Goal: Task Accomplishment & Management: Use online tool/utility

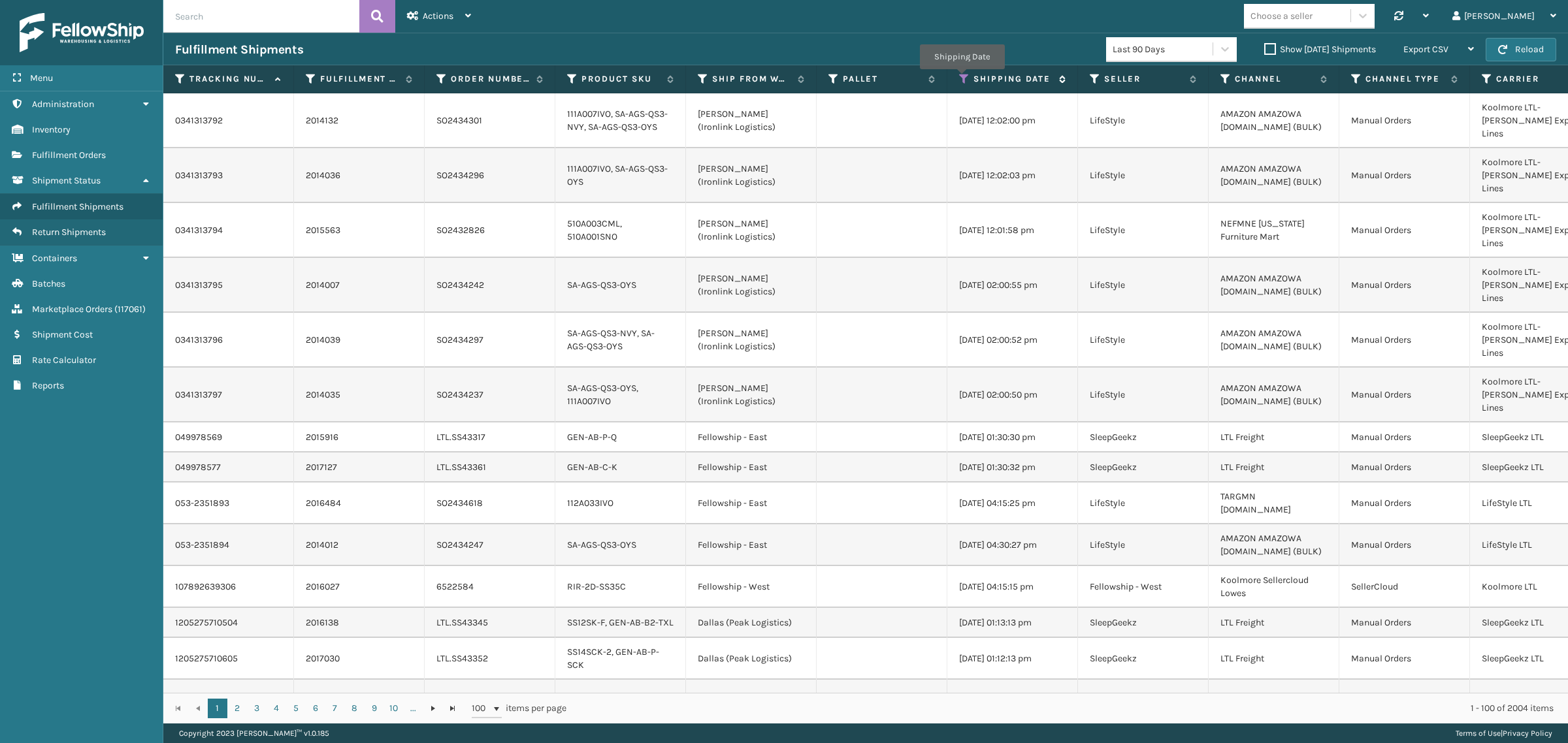
click at [961, 78] on icon at bounding box center [964, 79] width 10 height 12
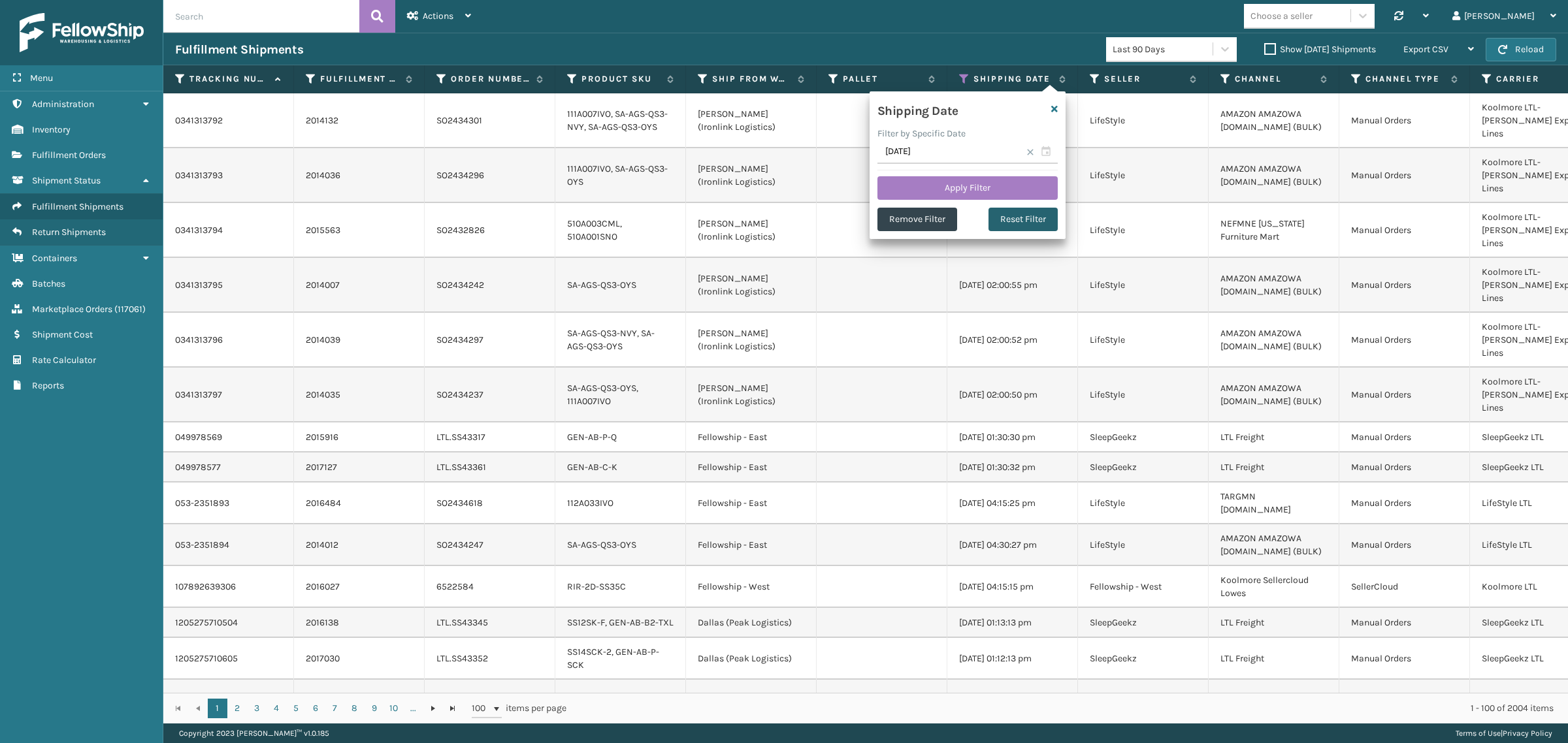
click at [1007, 216] on button "Reset Filter" at bounding box center [1022, 220] width 70 height 23
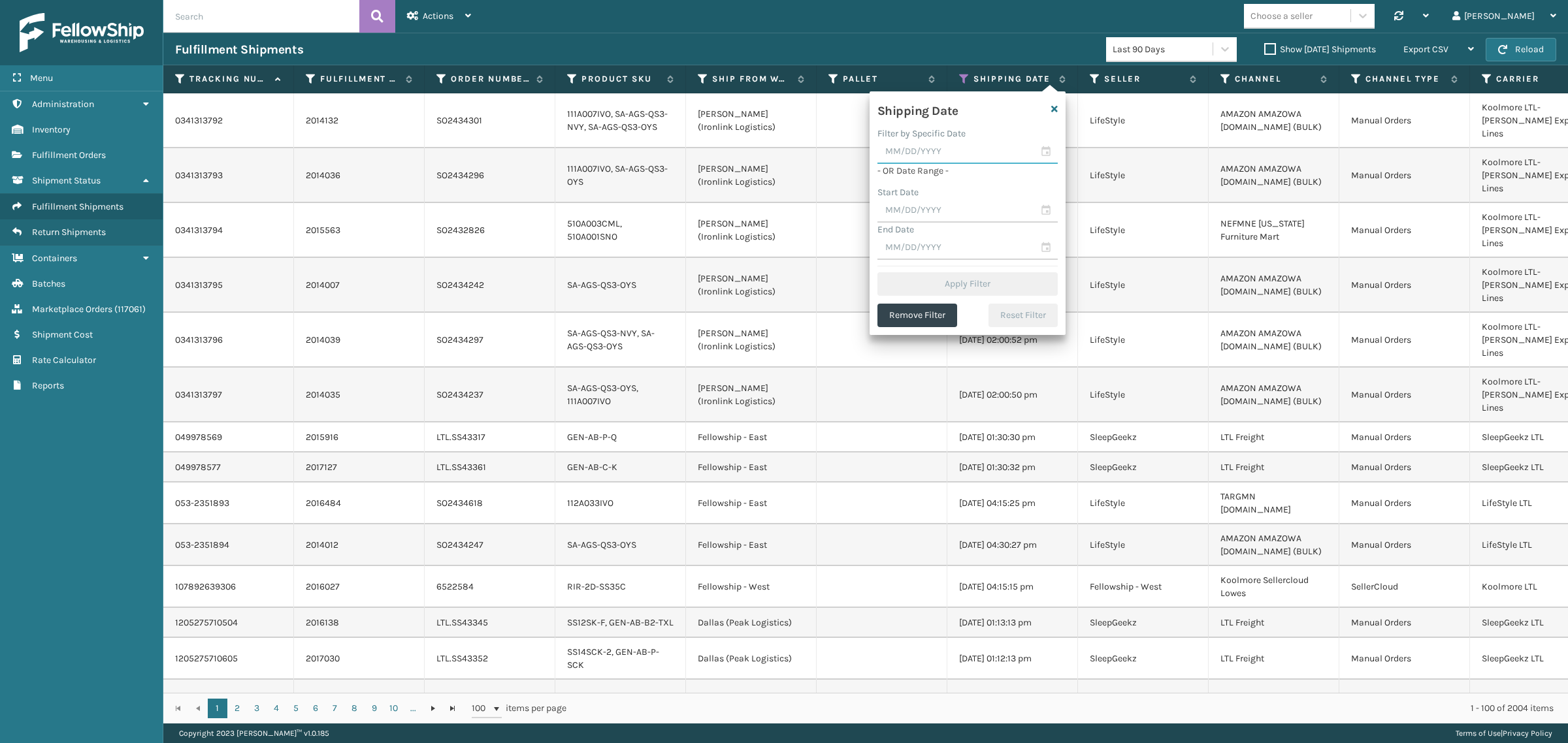
click at [965, 153] on input "text" at bounding box center [967, 152] width 181 height 23
click at [979, 266] on div "14" at bounding box center [983, 270] width 20 height 20
type input "08/14/2025"
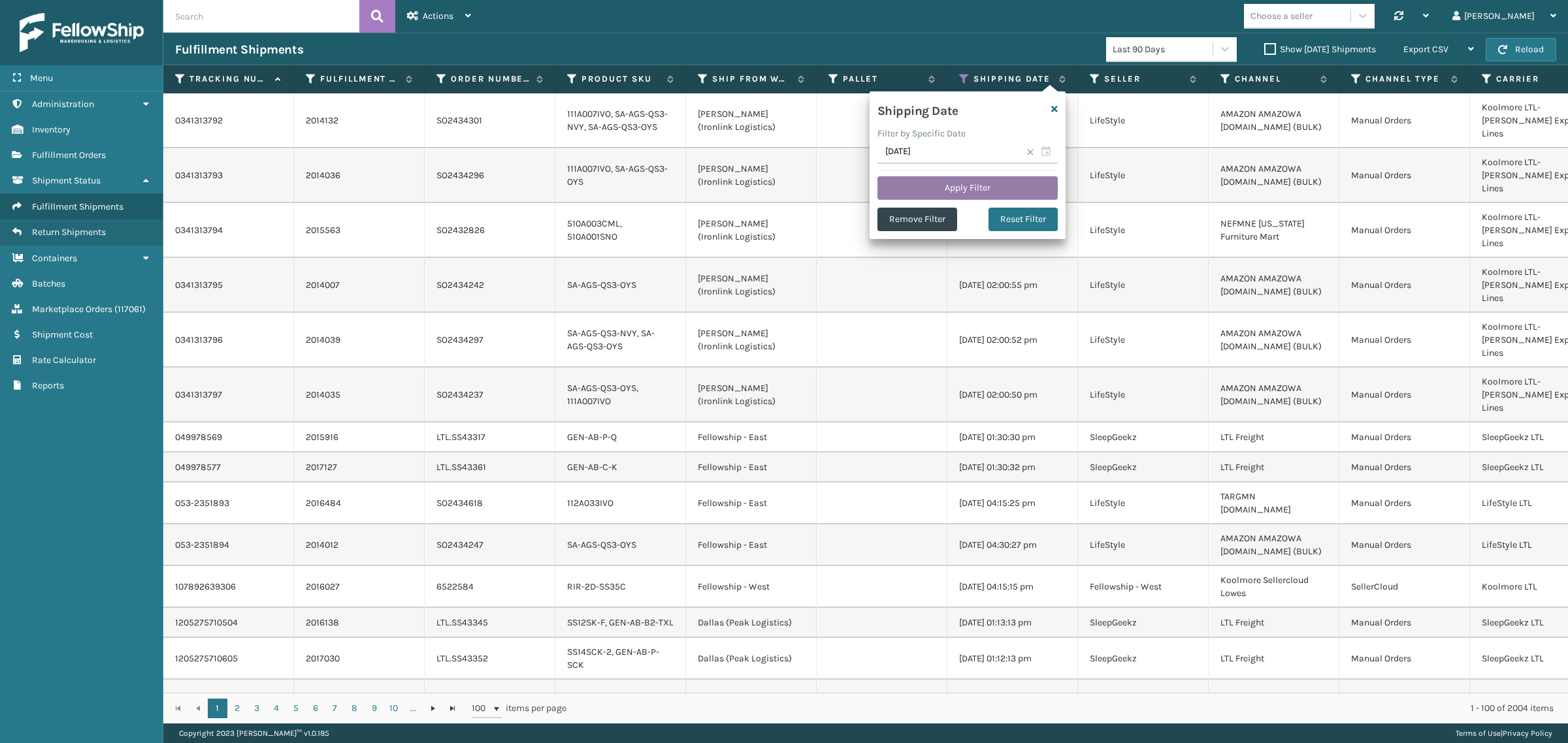
click at [979, 185] on button "Apply Filter" at bounding box center [967, 188] width 181 height 23
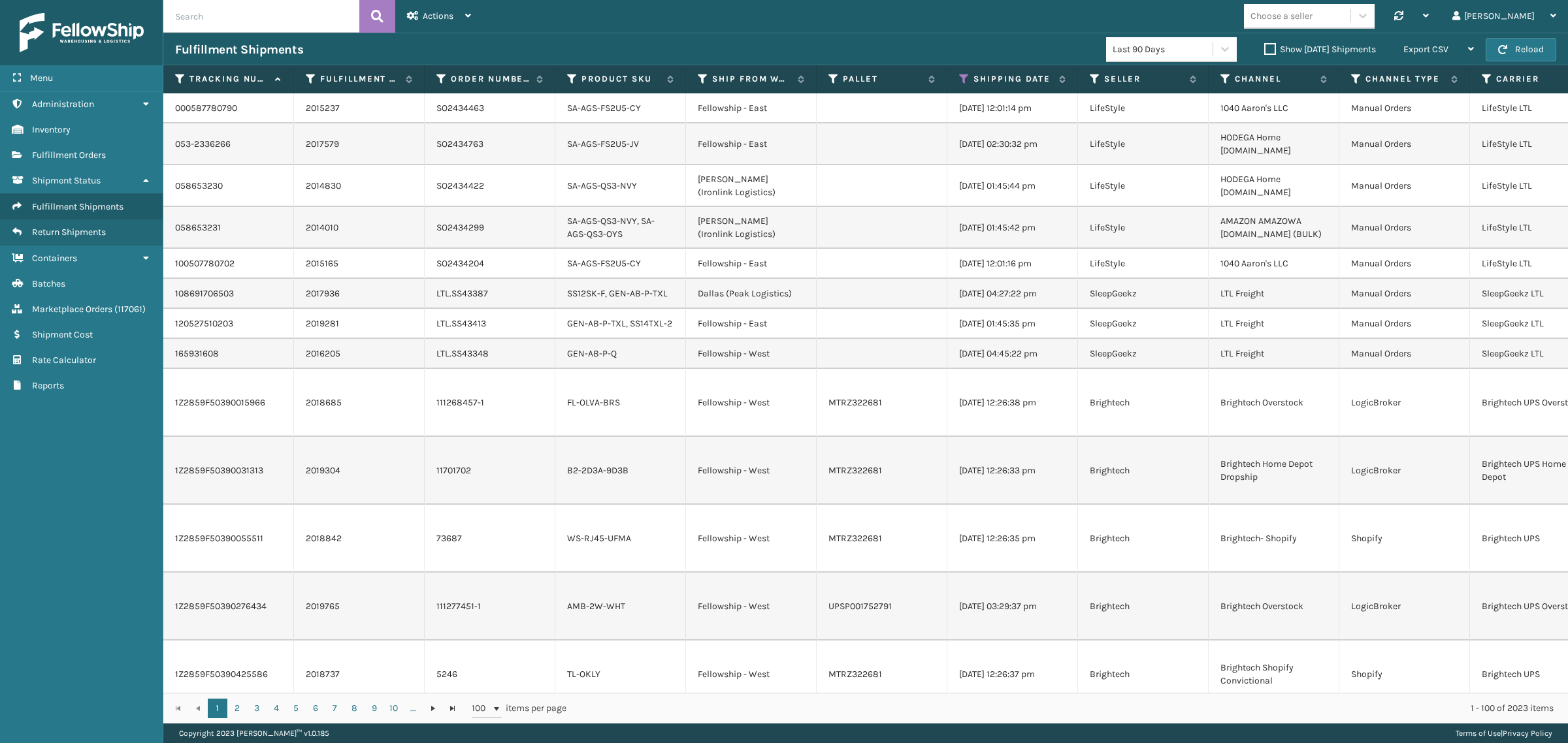
click at [1264, 46] on label "Show Yesterday Shipments" at bounding box center [1319, 49] width 112 height 11
click at [1264, 46] on input "Show Yesterday Shipments" at bounding box center [1264, 45] width 1 height 9
click at [1264, 47] on label "Show Yesterday Shipments" at bounding box center [1319, 49] width 112 height 11
click at [1264, 47] on input "Show Yesterday Shipments" at bounding box center [1264, 45] width 1 height 9
click at [1448, 40] on div "Export CSV" at bounding box center [1438, 50] width 70 height 33
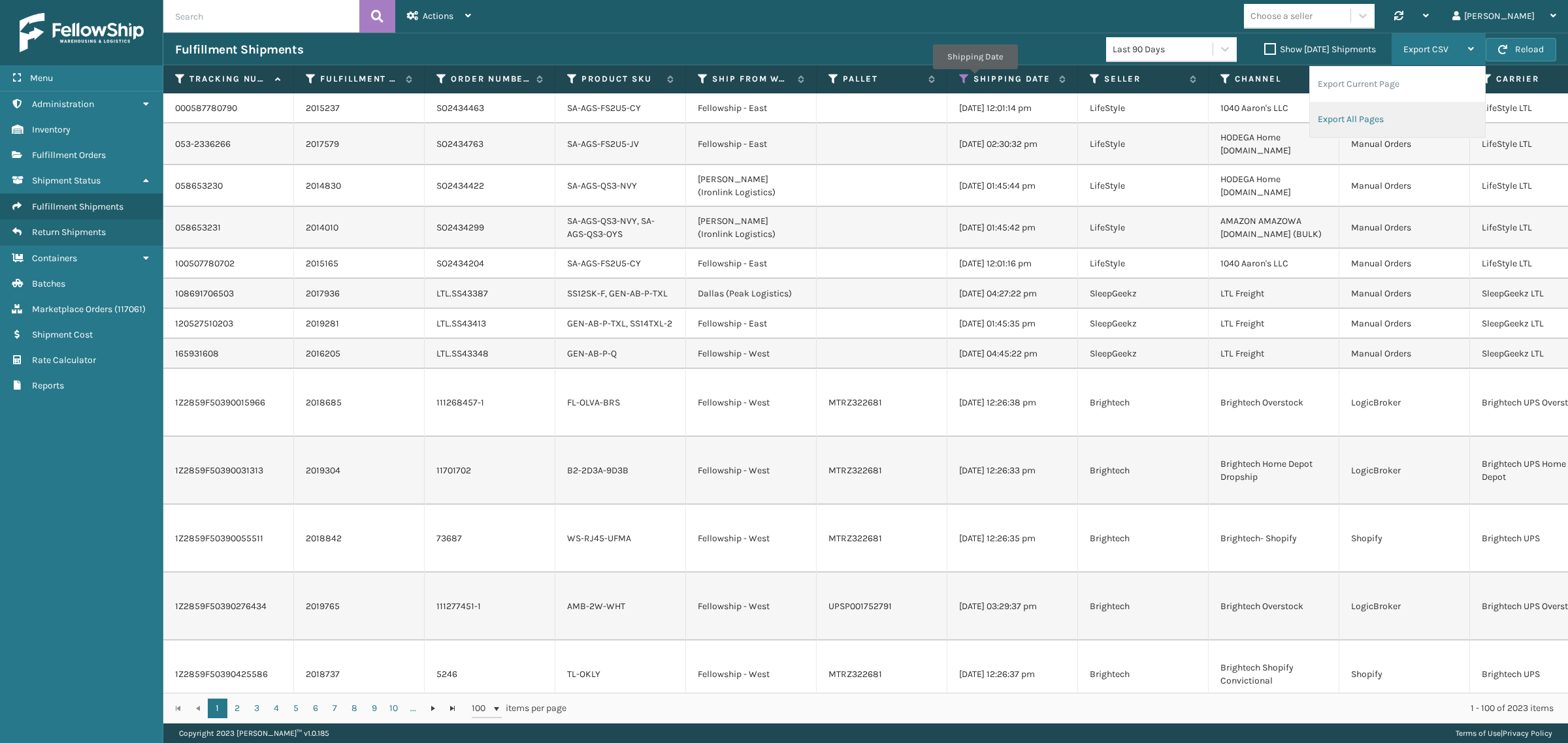
click at [1448, 119] on li "Export All Pages" at bounding box center [1398, 119] width 175 height 35
click at [964, 75] on icon at bounding box center [964, 79] width 10 height 12
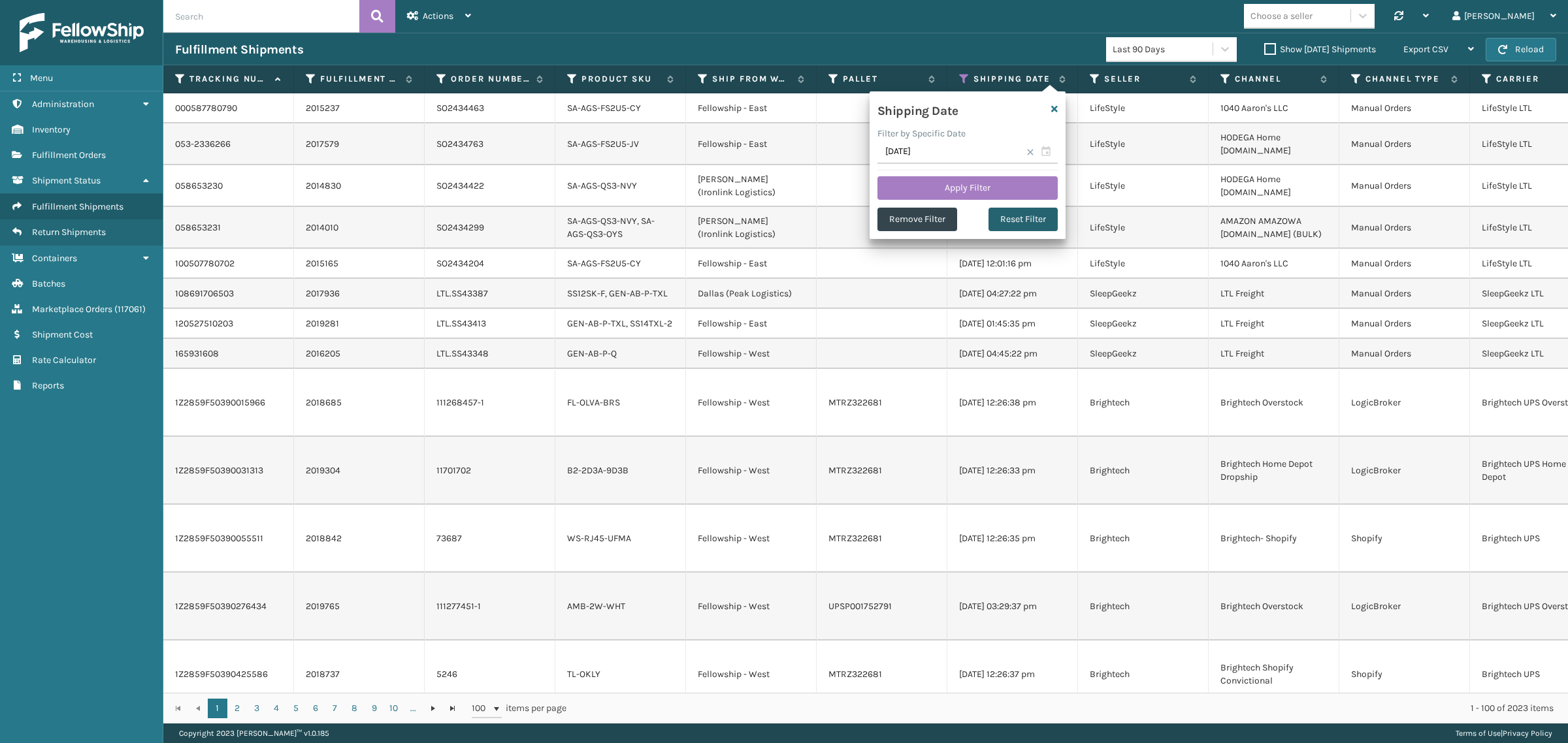
click at [1033, 220] on button "Reset Filter" at bounding box center [1022, 220] width 70 height 23
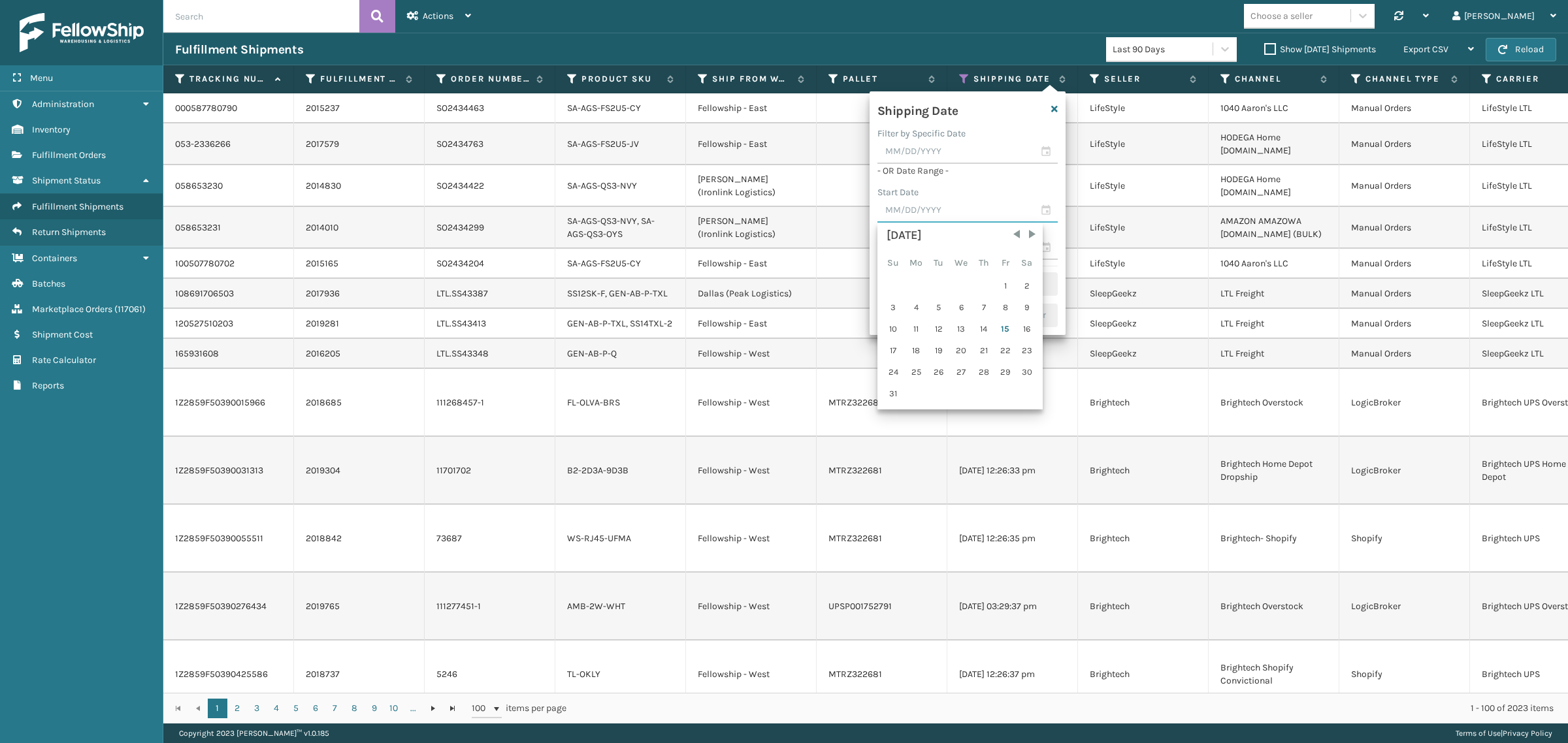
click at [932, 211] on input "text" at bounding box center [967, 211] width 181 height 23
click at [1001, 305] on div "8" at bounding box center [1005, 307] width 20 height 20
type input "08/08/2025"
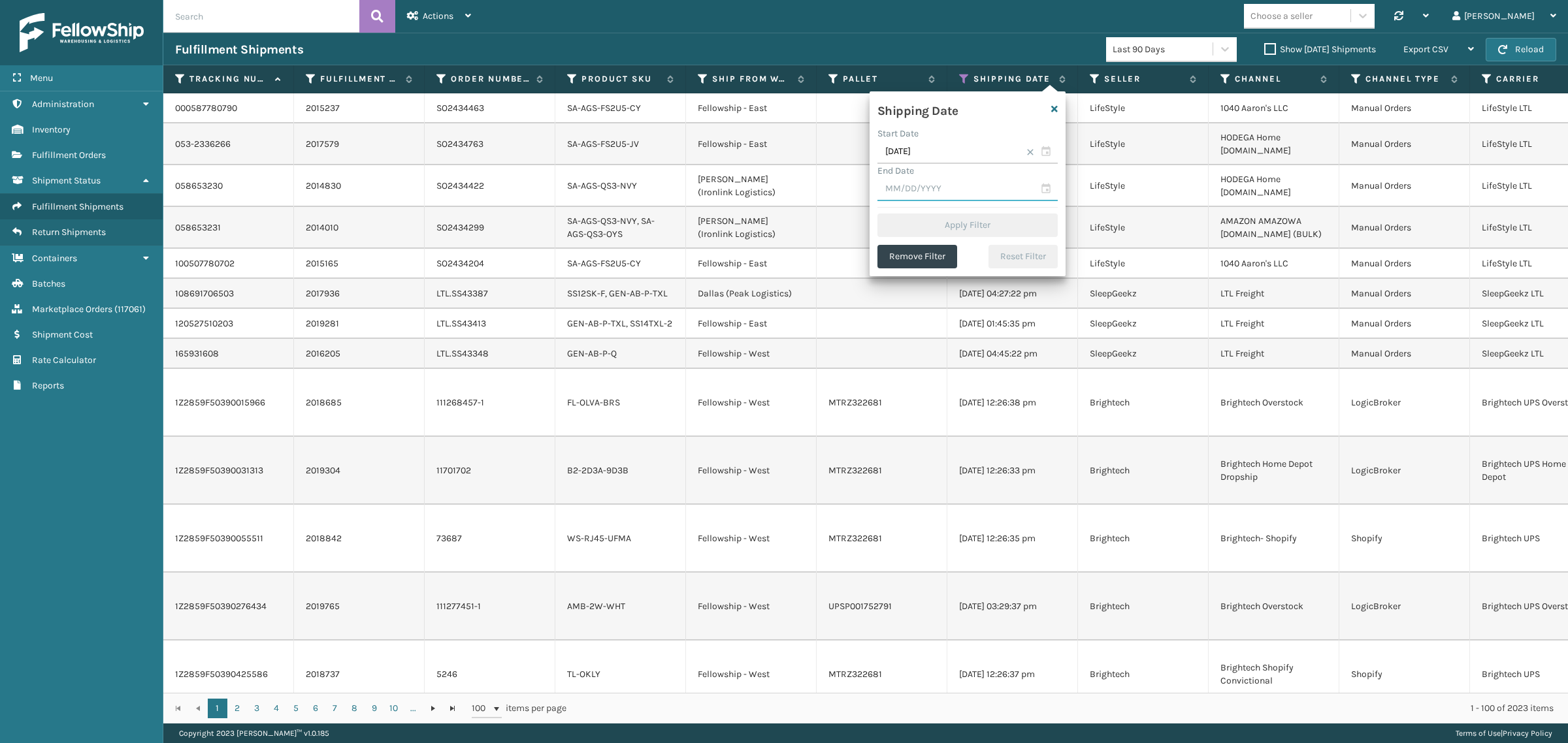
click at [939, 188] on input "text" at bounding box center [967, 189] width 181 height 23
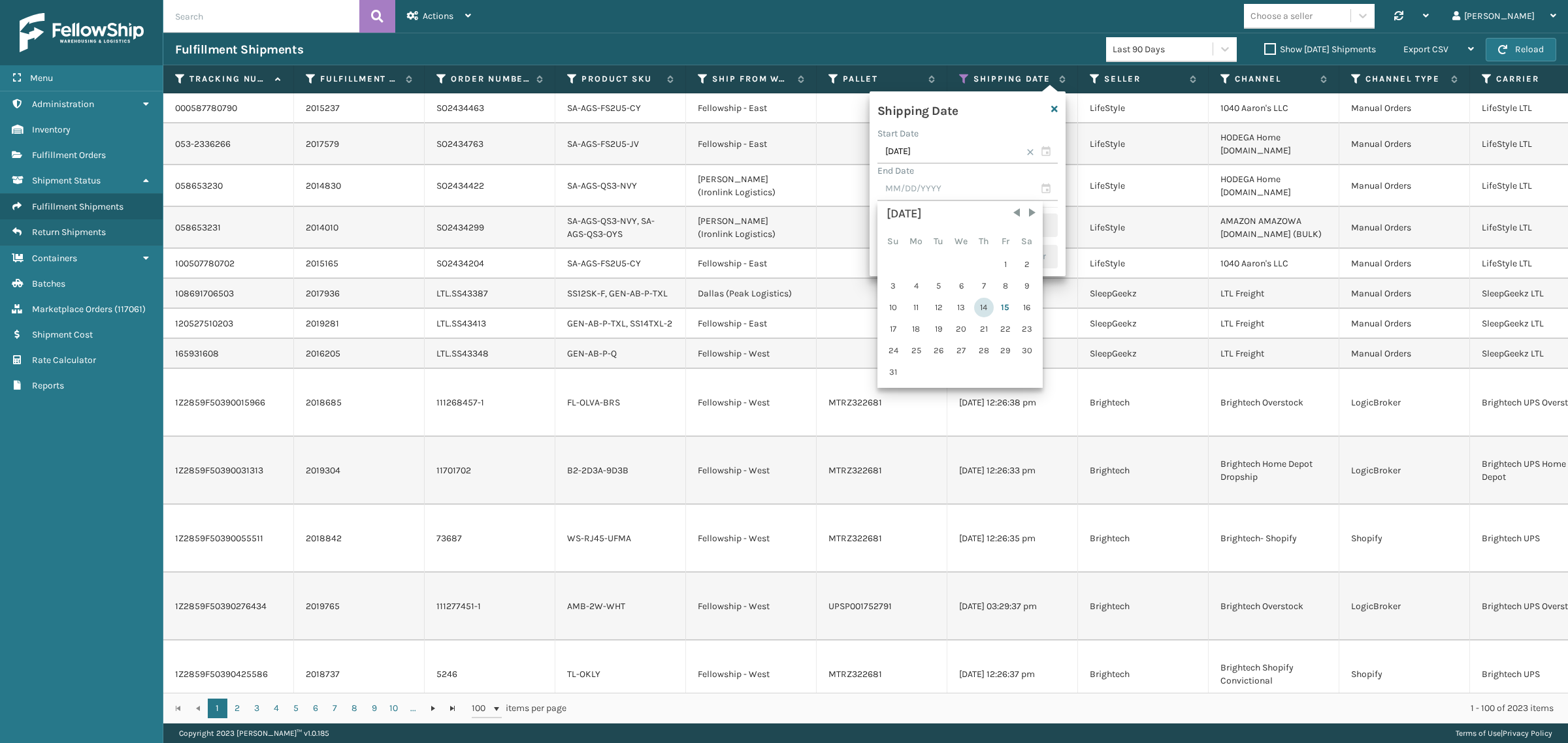
click at [980, 302] on div "14" at bounding box center [983, 307] width 20 height 20
type input "08/14/2025"
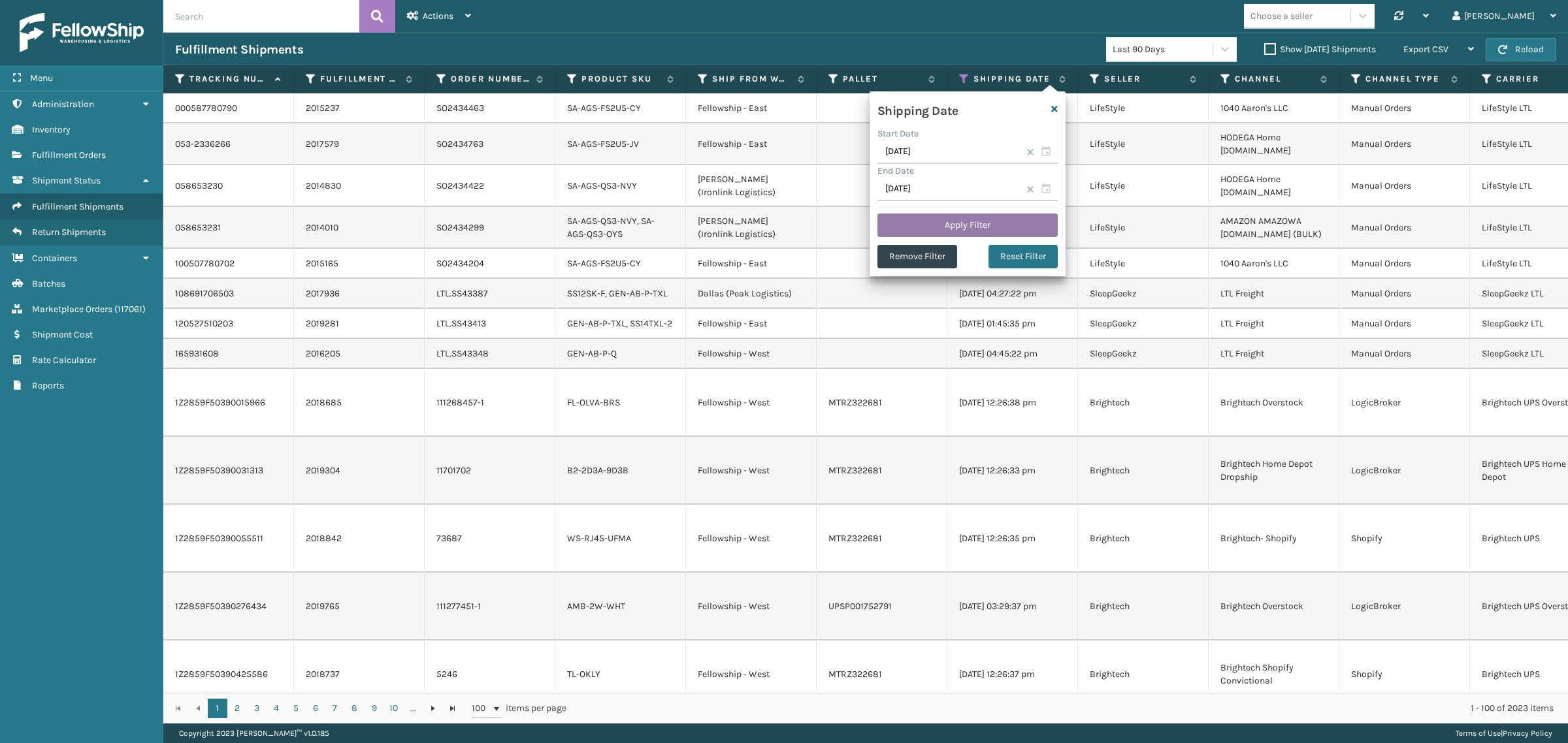
click at [968, 223] on button "Apply Filter" at bounding box center [967, 225] width 181 height 23
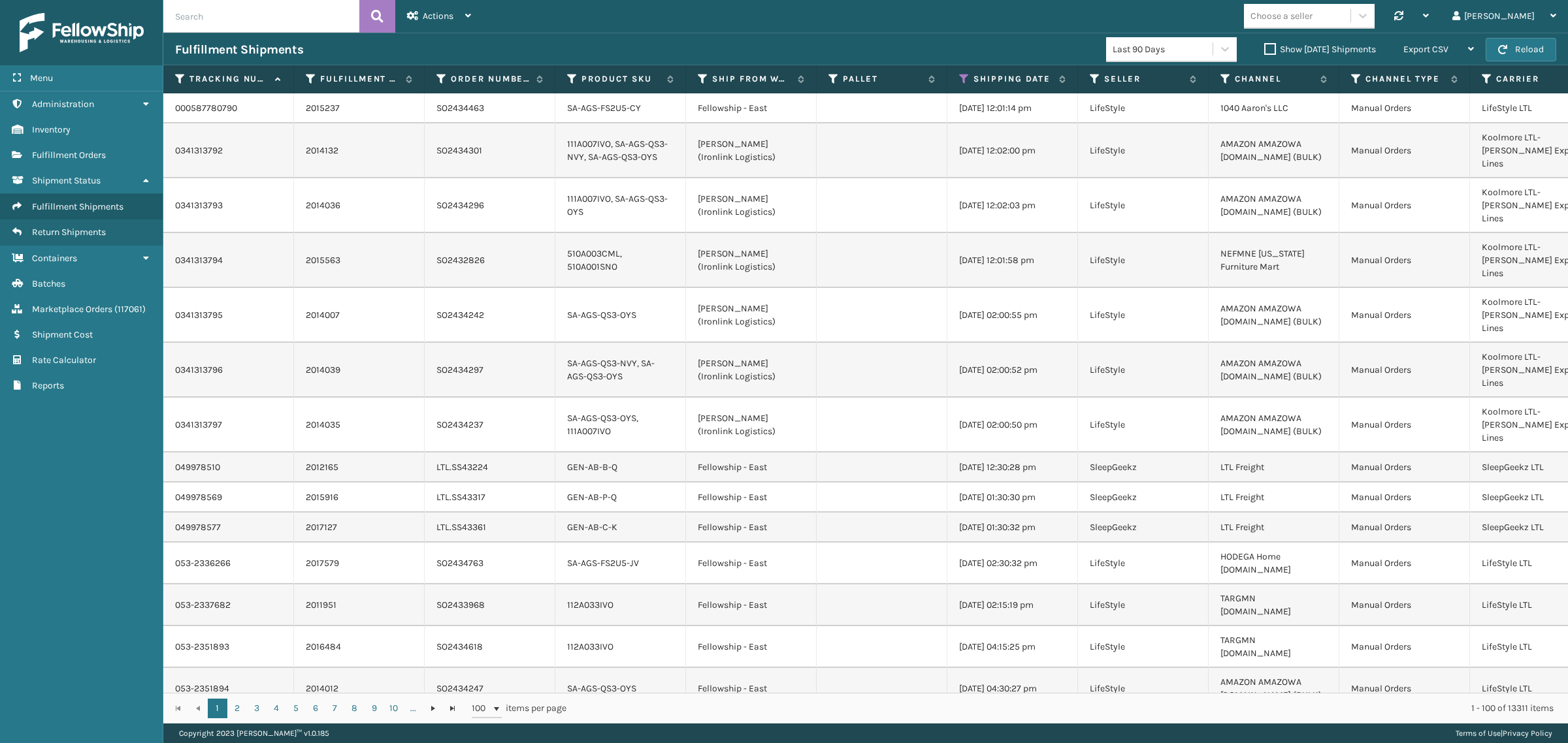
click at [1264, 48] on label "Show Yesterday Shipments" at bounding box center [1319, 49] width 112 height 11
click at [1264, 48] on input "Show Yesterday Shipments" at bounding box center [1264, 45] width 1 height 9
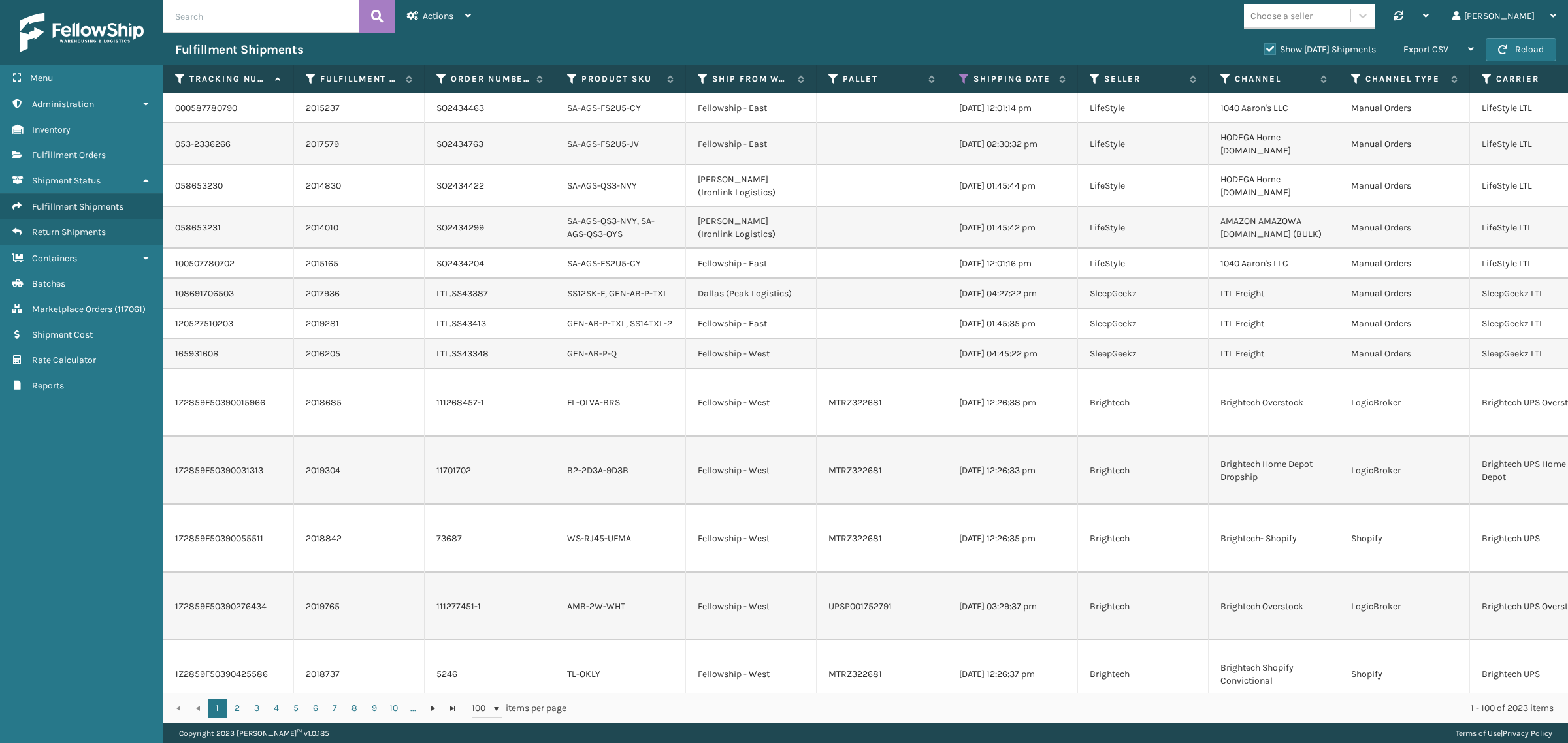
click at [1264, 45] on label "Show Yesterday Shipments" at bounding box center [1319, 49] width 112 height 11
click at [1264, 45] on input "Show Yesterday Shipments" at bounding box center [1264, 45] width 1 height 9
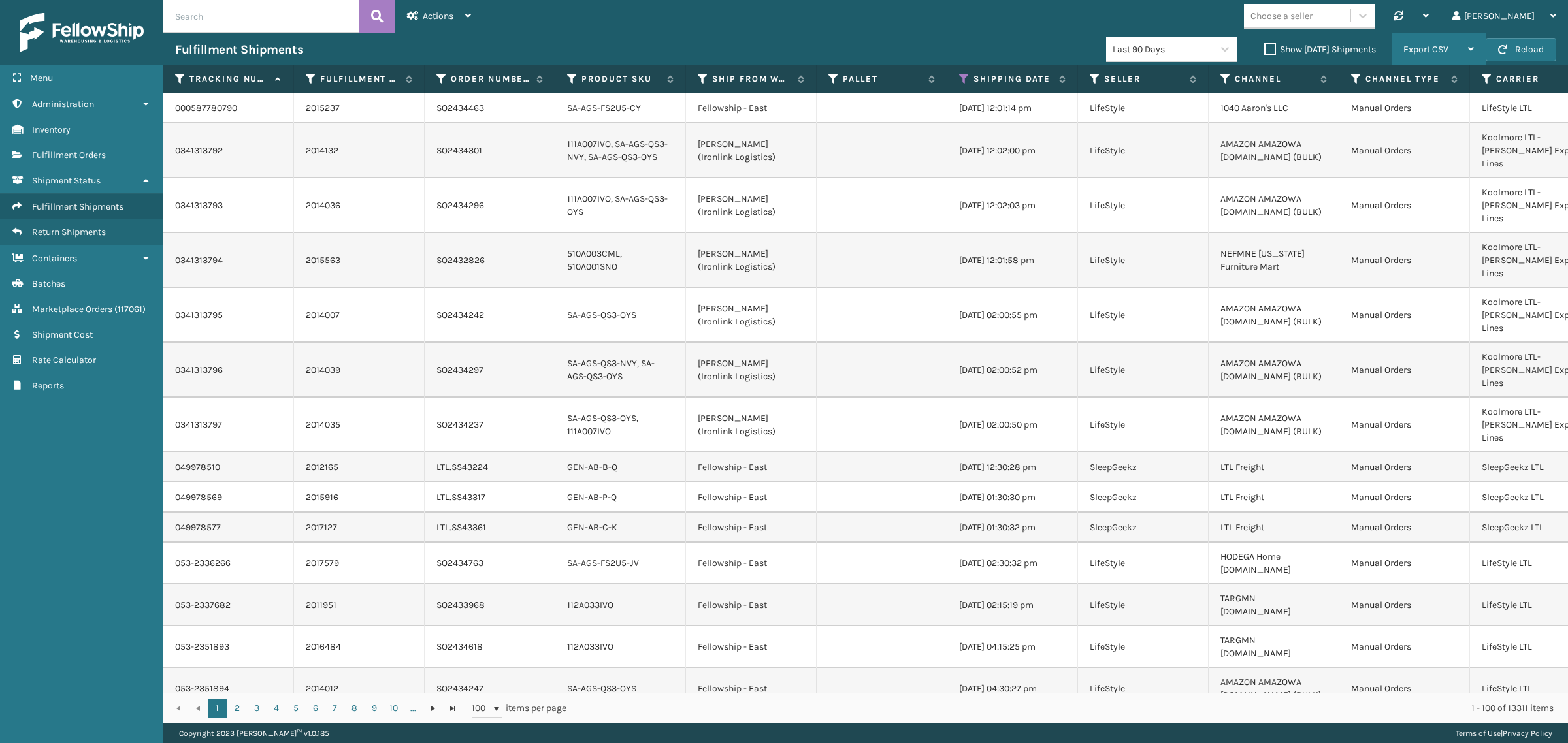
click at [1442, 49] on span "Export CSV" at bounding box center [1426, 49] width 45 height 11
click at [1442, 119] on li "Export All Pages" at bounding box center [1398, 119] width 175 height 35
click at [961, 77] on icon at bounding box center [964, 79] width 10 height 12
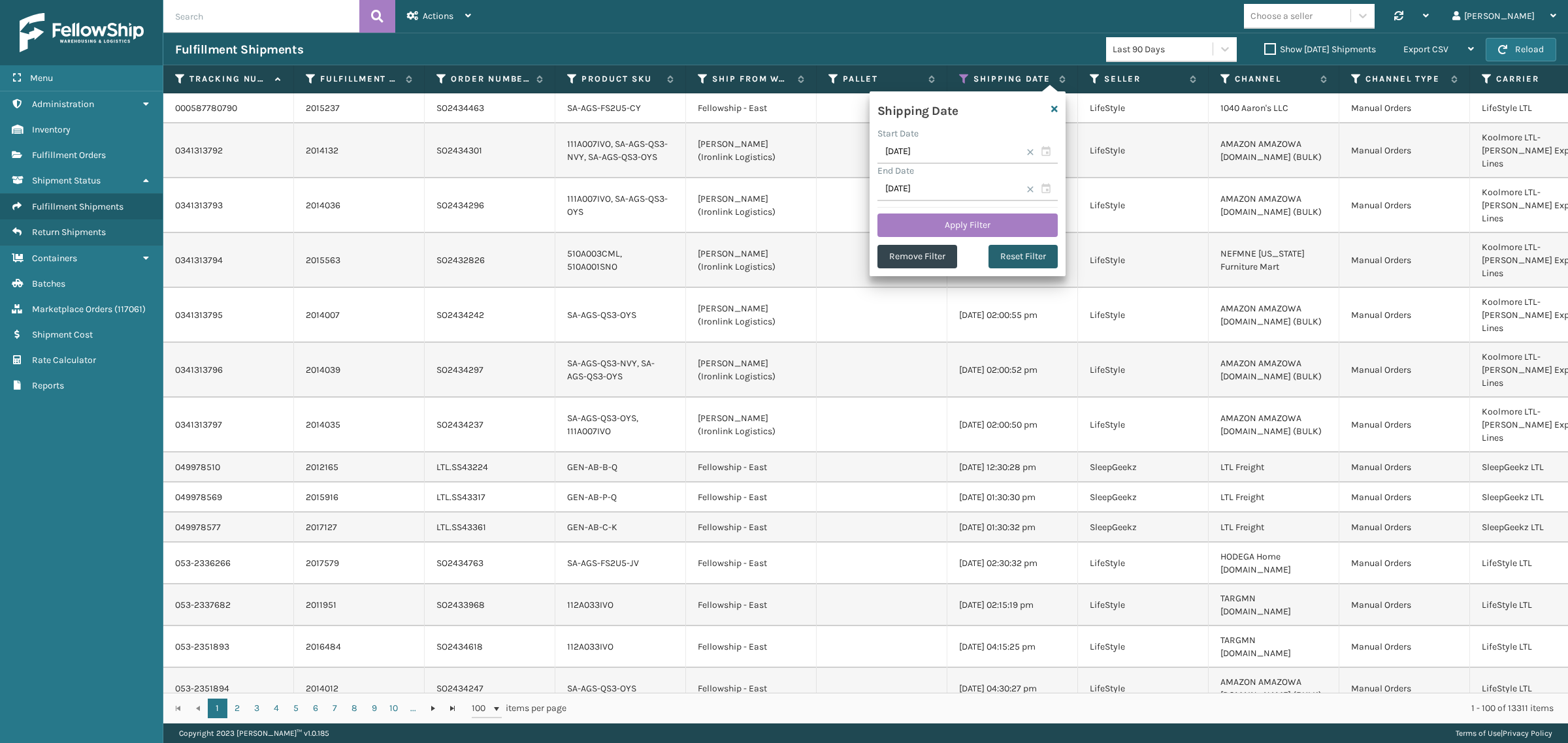
click at [1026, 256] on button "Reset Filter" at bounding box center [1022, 256] width 70 height 23
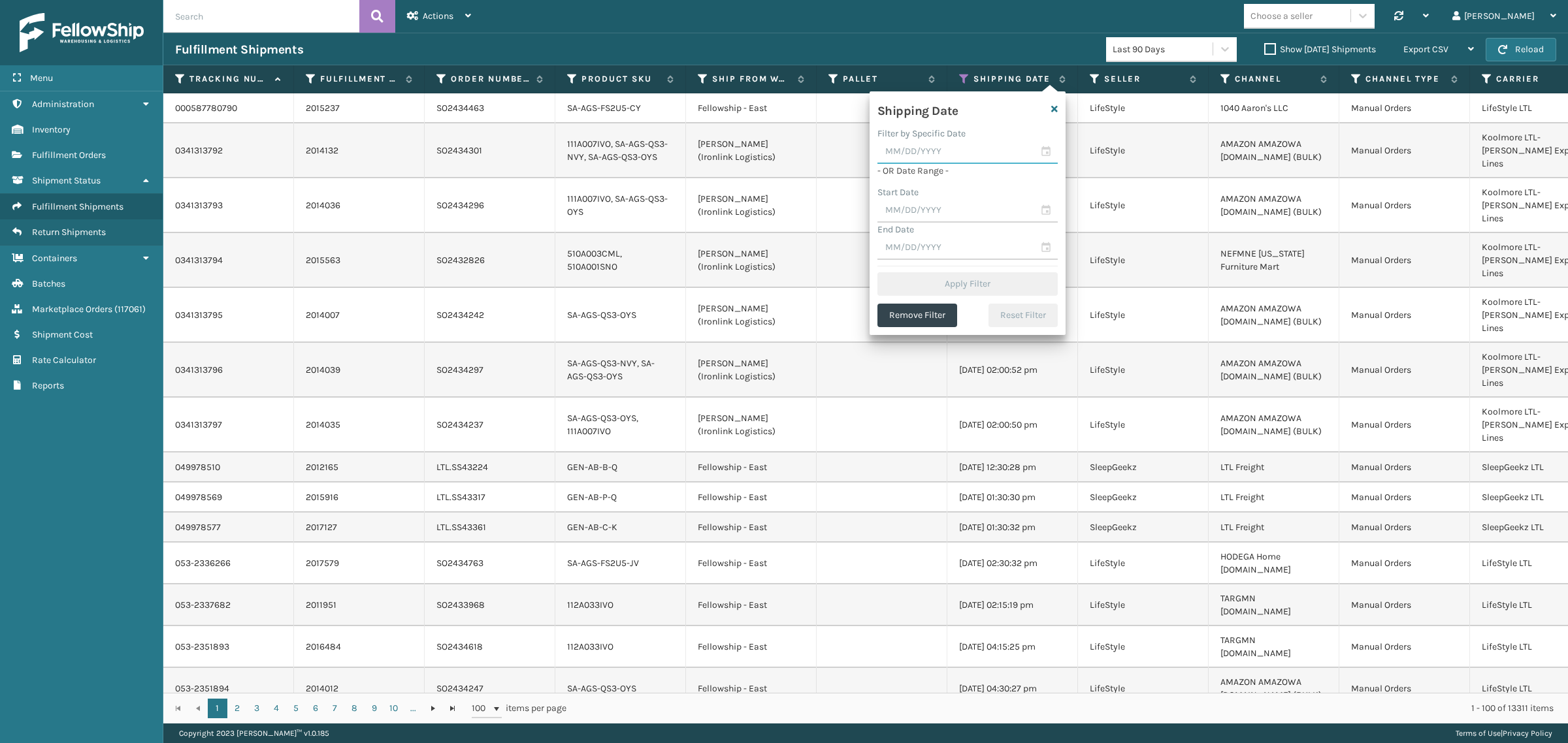
click at [961, 152] on input "text" at bounding box center [967, 152] width 181 height 23
click at [980, 264] on div "14" at bounding box center [983, 270] width 20 height 20
type input "08/14/2025"
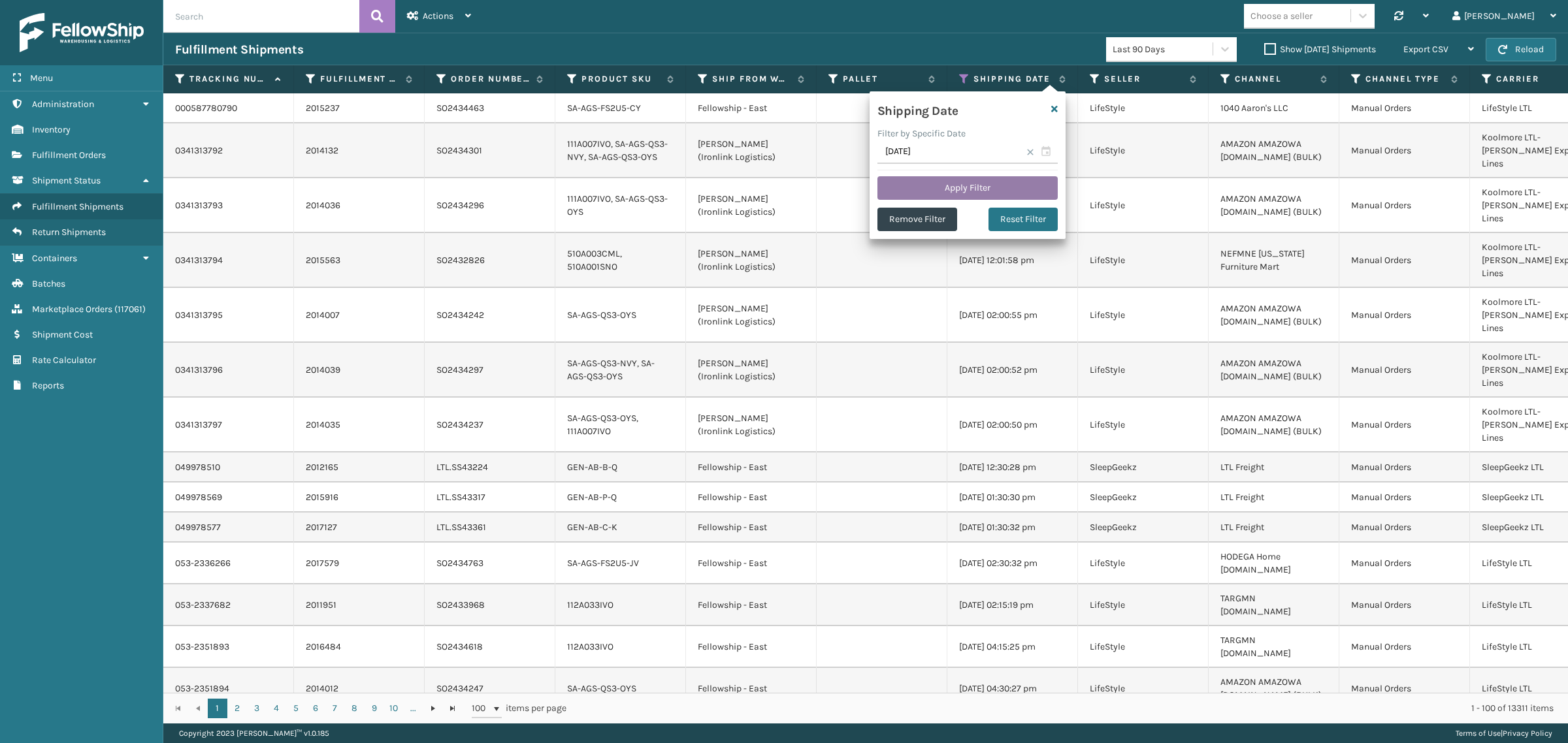
click at [971, 184] on button "Apply Filter" at bounding box center [967, 188] width 181 height 23
